Goal: Find contact information: Obtain details needed to contact an individual or organization

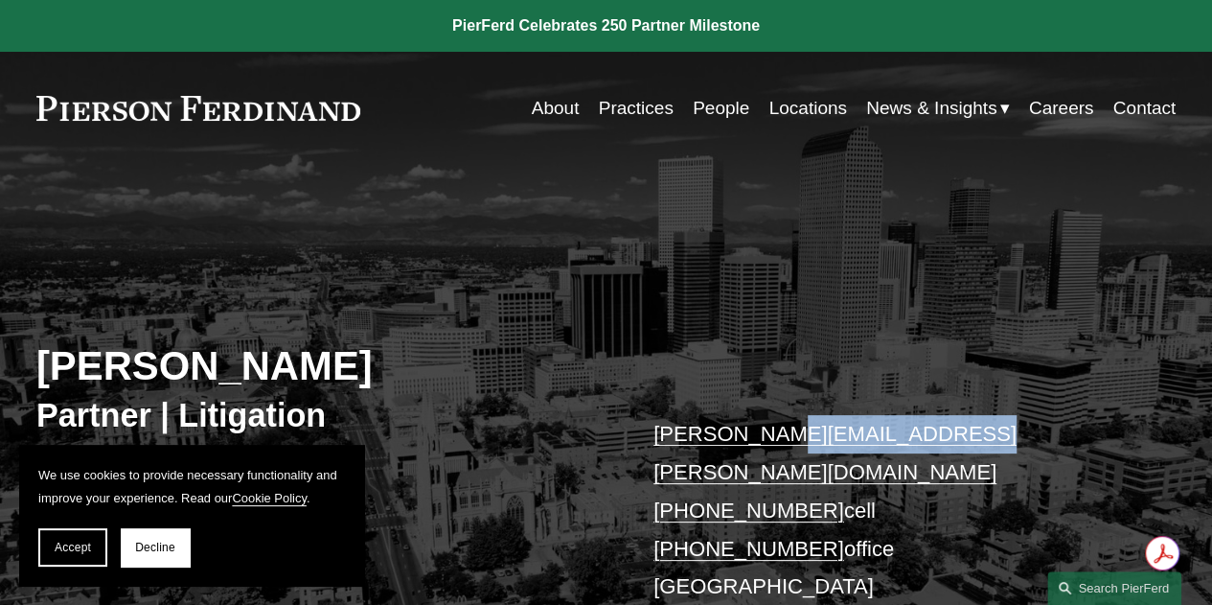
drag, startPoint x: 979, startPoint y: 394, endPoint x: 763, endPoint y: 404, distance: 216.8
click at [763, 415] on p "joseph.bermudez@pierferd.com +1.303.547.2822 cell +1.720.282.0103 office Denver…" at bounding box center [891, 529] width 474 height 228
click at [750, 422] on link "joseph.bermudez@pierferd.com" at bounding box center [835, 453] width 363 height 62
click at [167, 542] on span "Decline" at bounding box center [155, 546] width 40 height 13
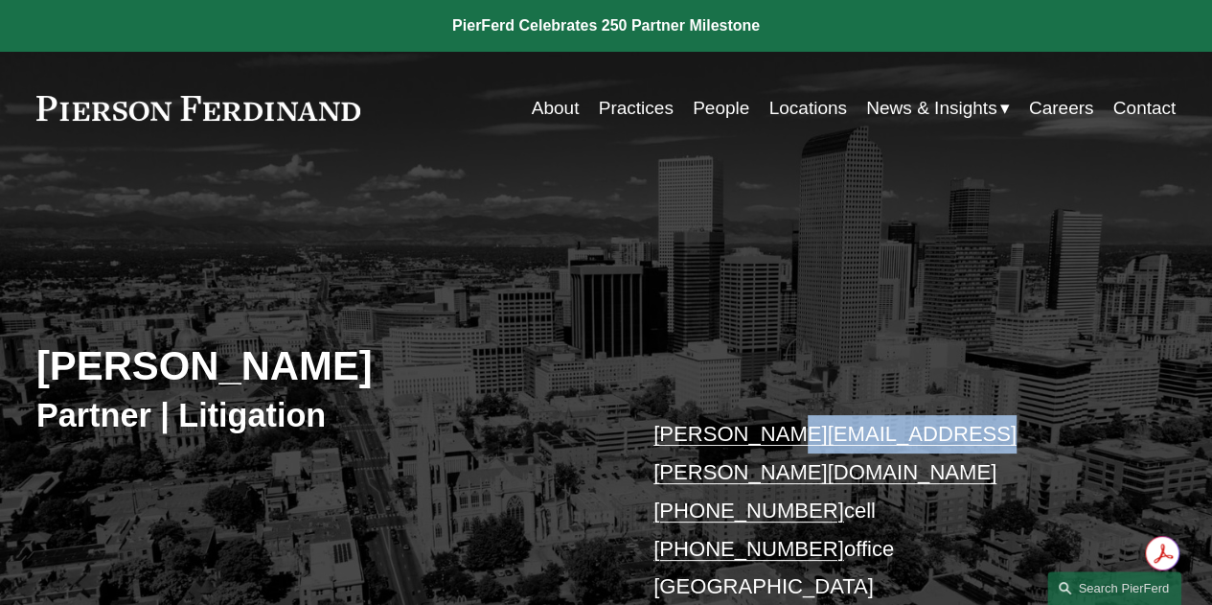
click at [830, 422] on link "joseph.bermudez@pierferd.com" at bounding box center [835, 453] width 363 height 62
click at [218, 112] on link at bounding box center [198, 108] width 324 height 25
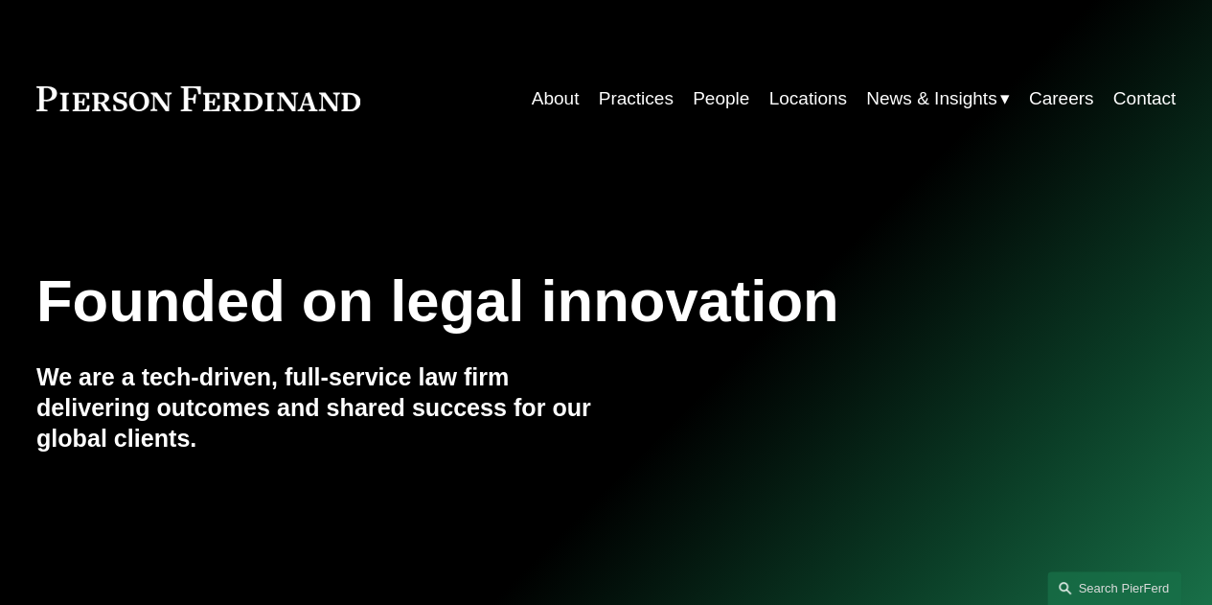
click at [559, 97] on link "About" at bounding box center [556, 98] width 48 height 36
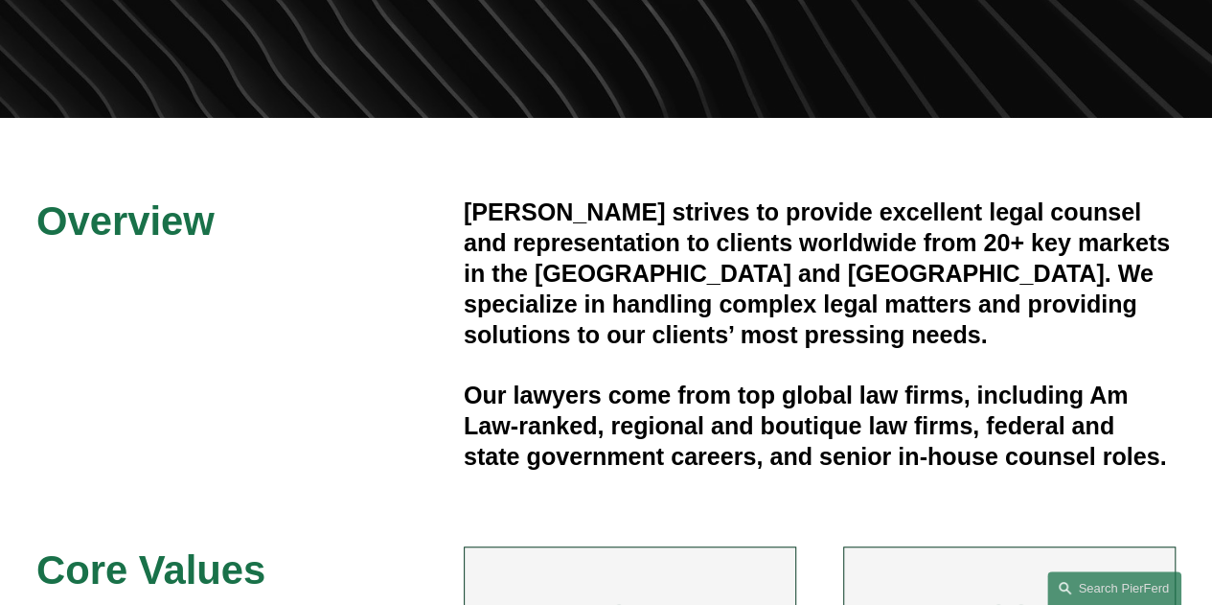
scroll to position [442, 0]
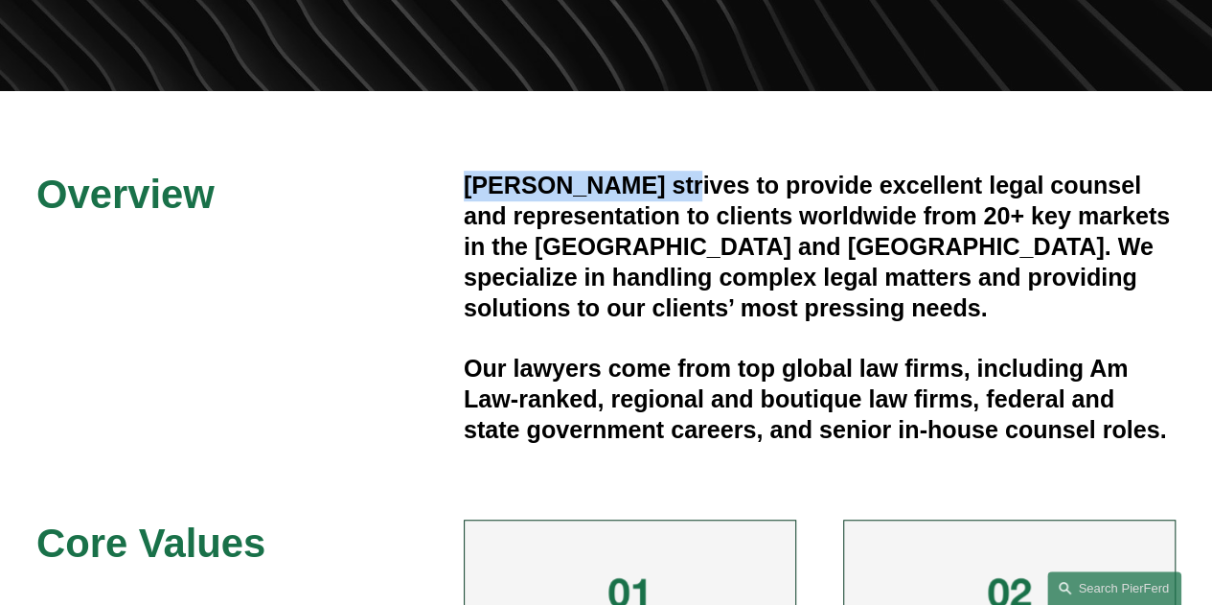
drag, startPoint x: 467, startPoint y: 140, endPoint x: 678, endPoint y: 135, distance: 210.9
click at [678, 171] on h4 "[PERSON_NAME] strives to provide excellent legal counsel and representation to …" at bounding box center [820, 247] width 712 height 152
copy h4 "[PERSON_NAME]"
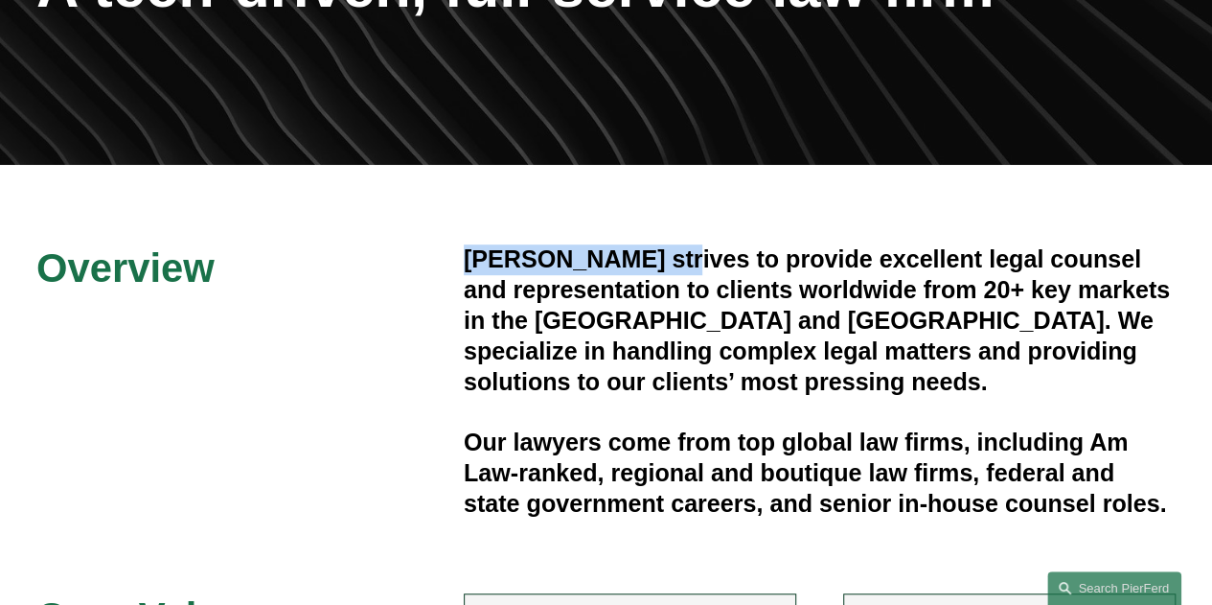
scroll to position [4, 0]
